Goal: Find specific page/section: Find specific page/section

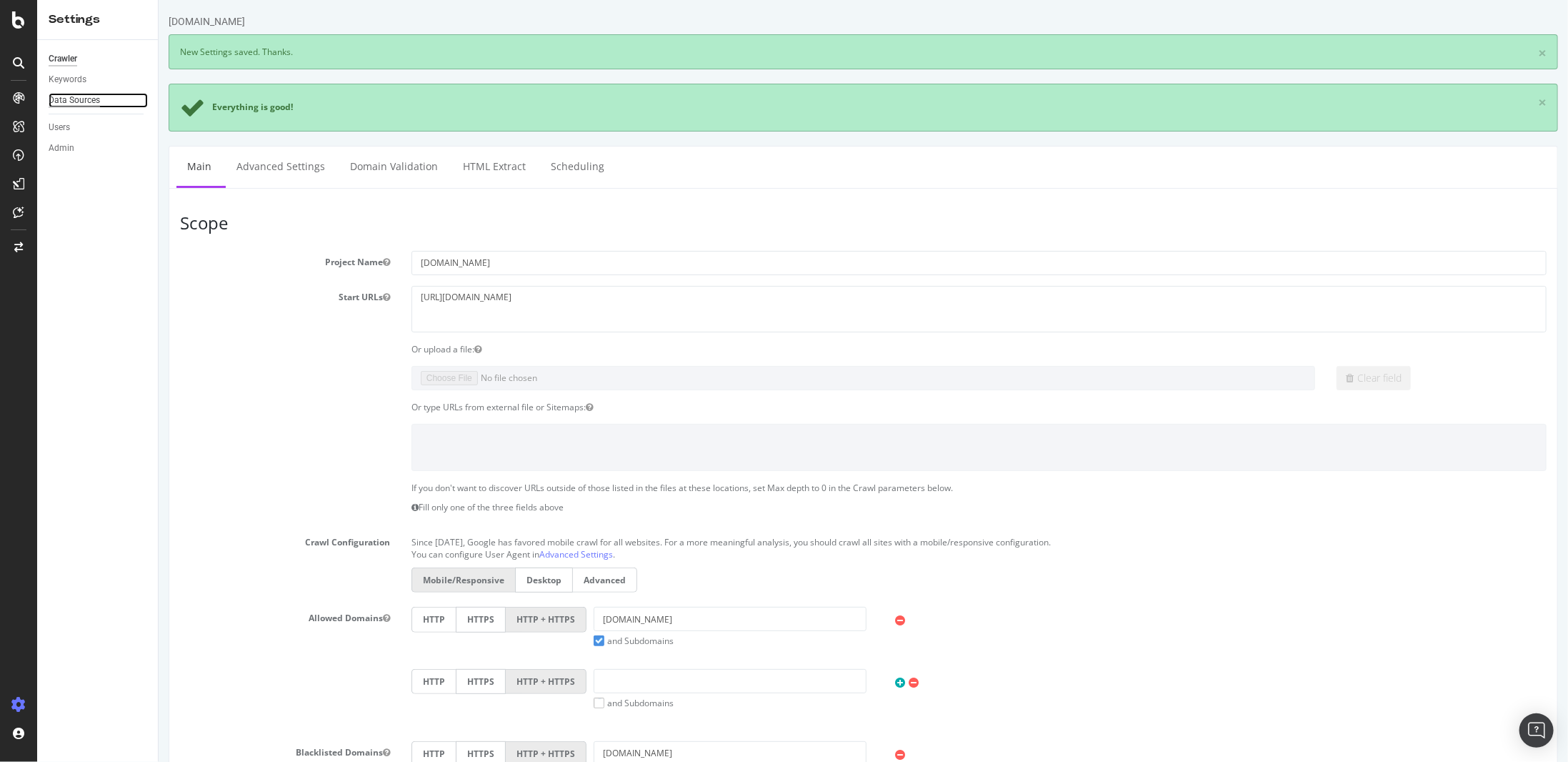
click at [85, 103] on div "Data Sources" at bounding box center [74, 100] width 52 height 15
